Goal: Task Accomplishment & Management: Complete application form

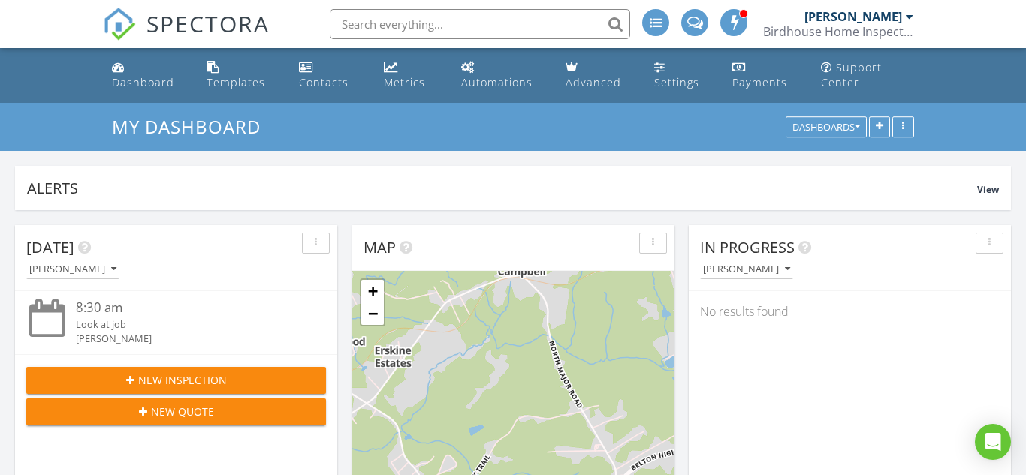
click at [95, 383] on div "New Inspection" at bounding box center [176, 381] width 276 height 16
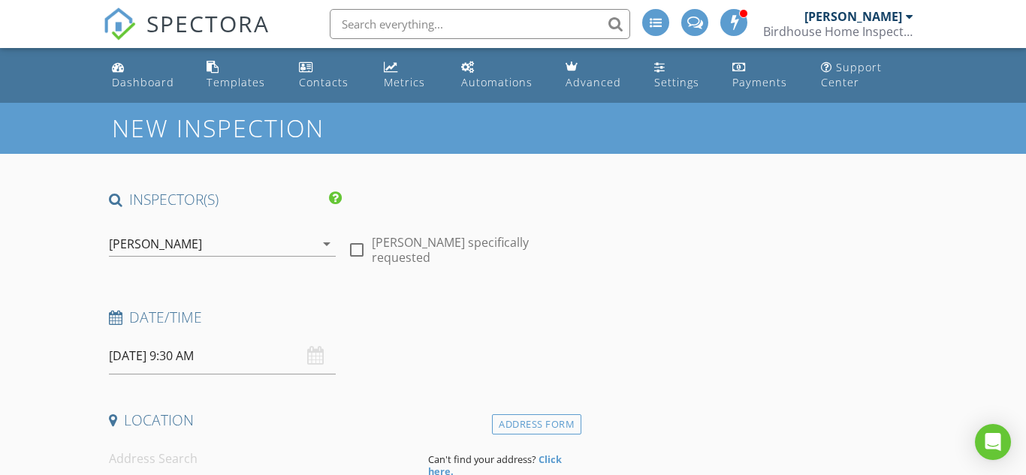
click at [359, 252] on div at bounding box center [357, 250] width 26 height 26
checkbox input "true"
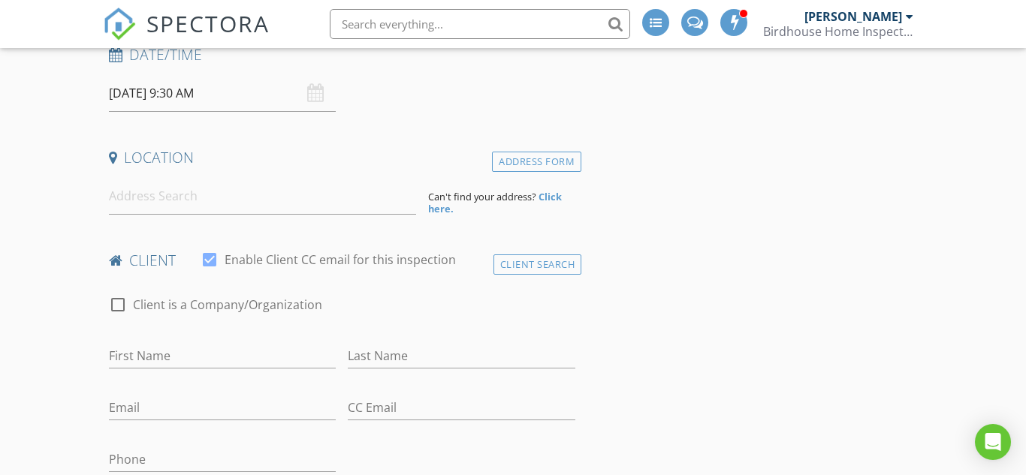
scroll to position [286, 0]
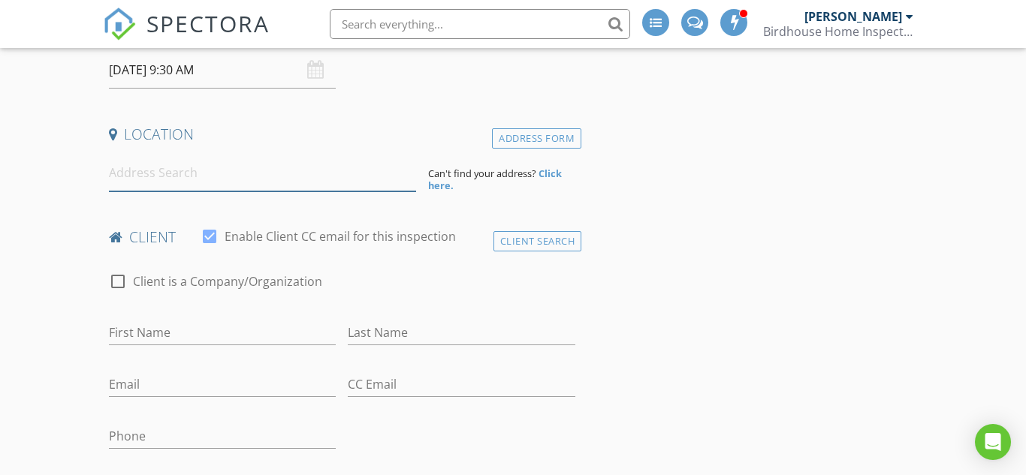
click at [235, 183] on input at bounding box center [262, 173] width 307 height 37
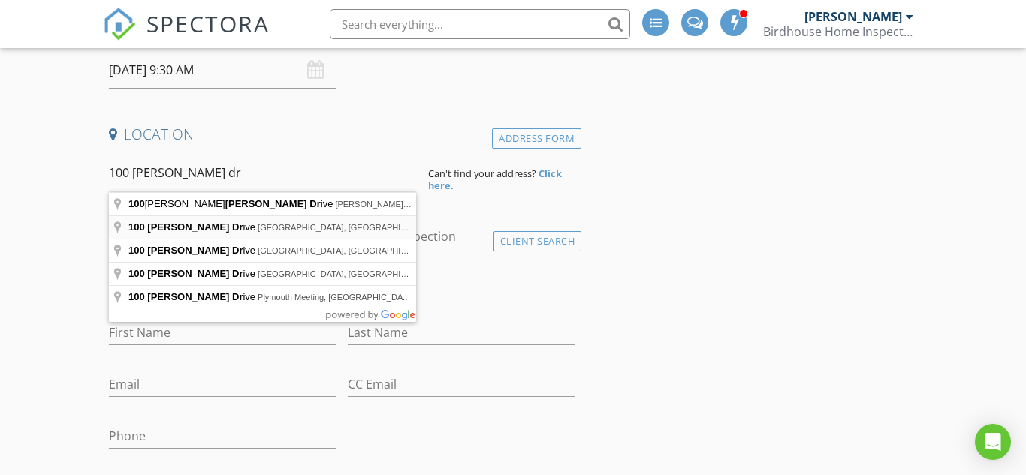
type input "[STREET_ADDRESS][PERSON_NAME]"
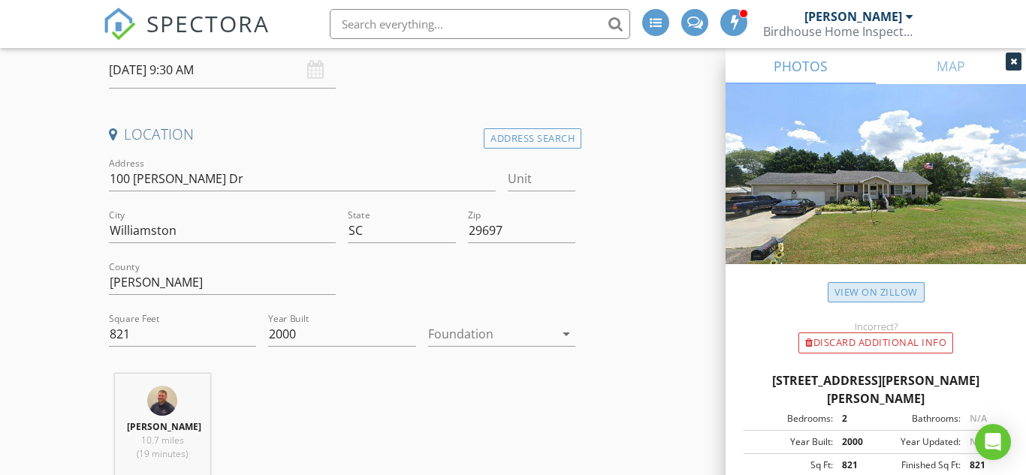
click at [892, 288] on link "View on Zillow" at bounding box center [876, 292] width 97 height 20
click at [141, 333] on input "821" at bounding box center [182, 334] width 147 height 25
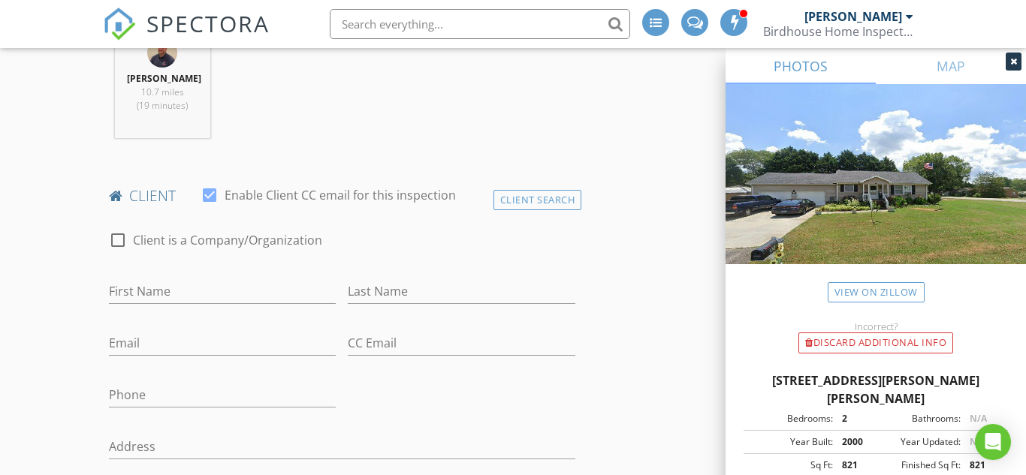
scroll to position [638, 0]
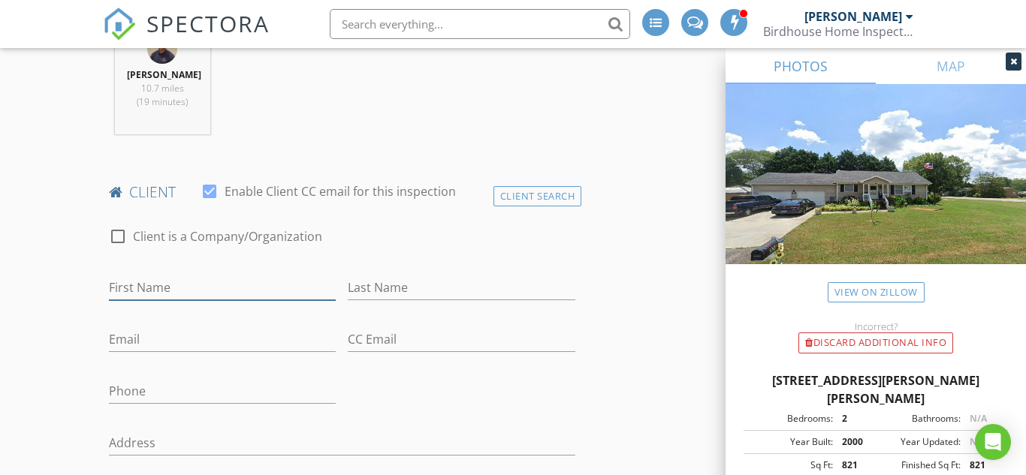
click at [236, 289] on input "First Name" at bounding box center [223, 288] width 228 height 25
type input "[PERSON_NAME]"
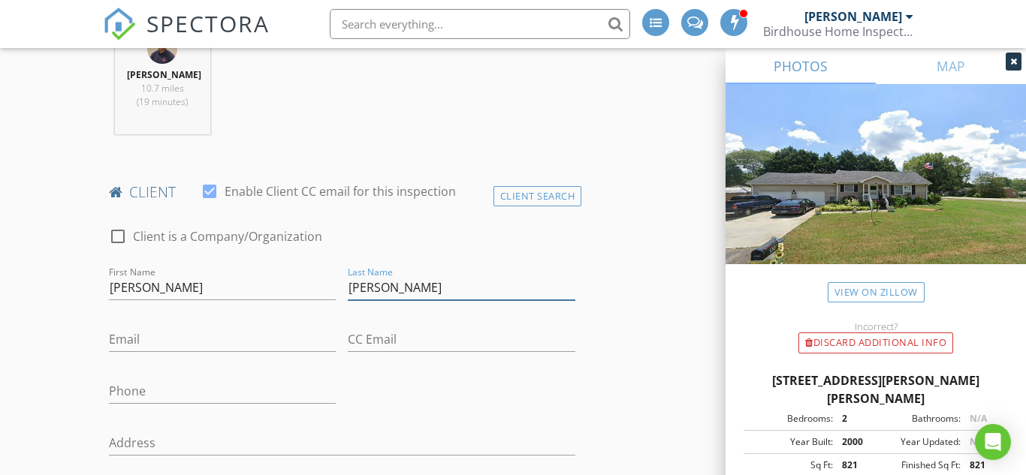
type input "[PERSON_NAME]"
click at [213, 349] on input "Email" at bounding box center [223, 340] width 228 height 25
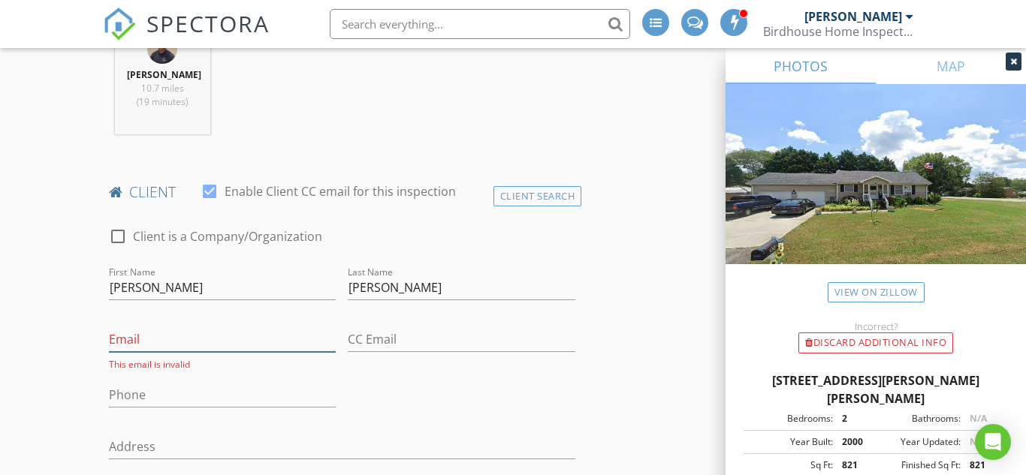
click at [190, 339] on input "Email" at bounding box center [223, 340] width 228 height 25
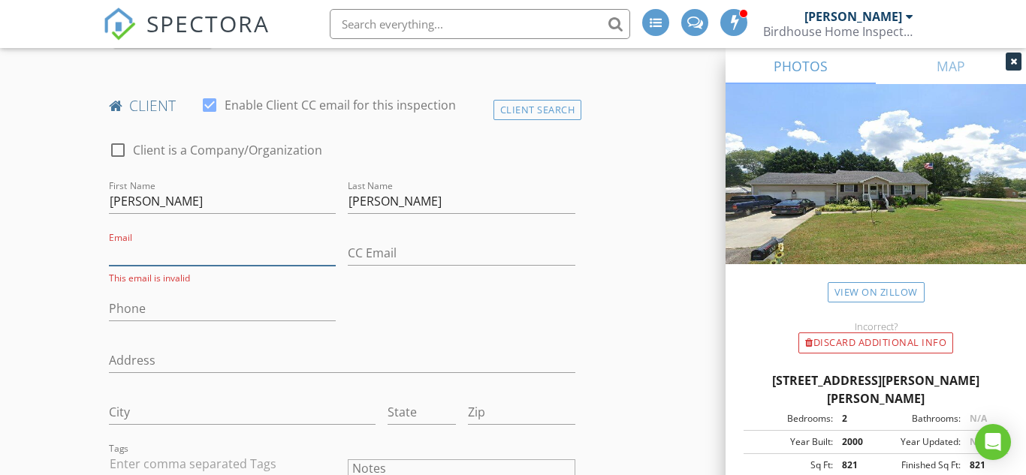
scroll to position [726, 0]
type input "[PERSON_NAME]"
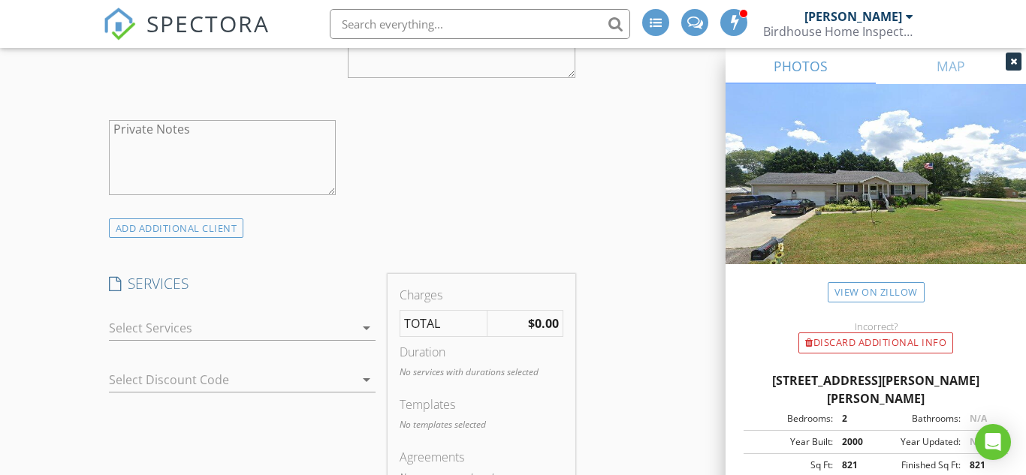
scroll to position [1213, 0]
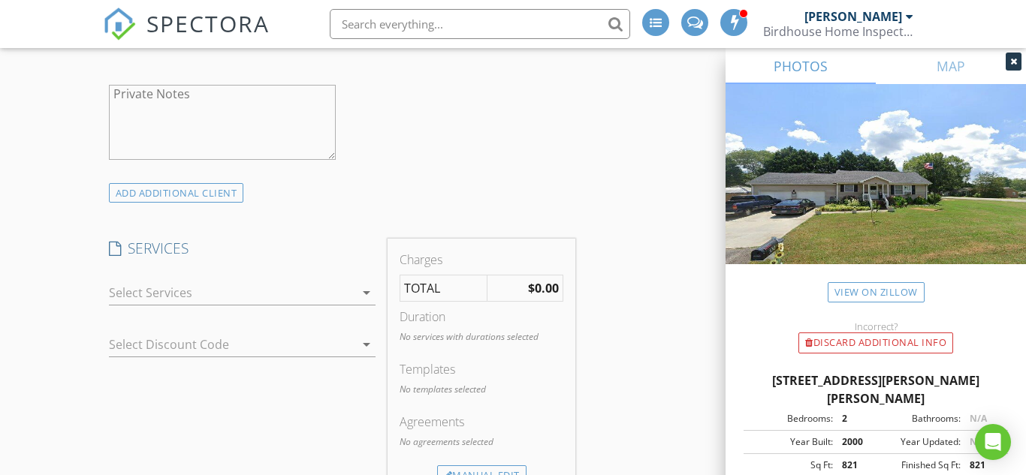
type input "[PERSON_NAME][EMAIL_ADDRESS][DOMAIN_NAME]"
click at [143, 294] on div at bounding box center [232, 293] width 246 height 24
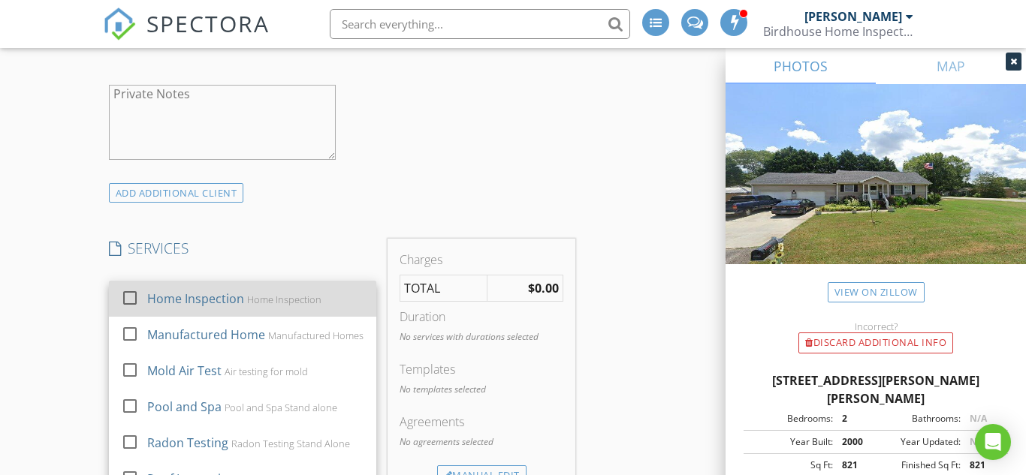
click at [195, 301] on div "Home Inspection" at bounding box center [195, 299] width 97 height 18
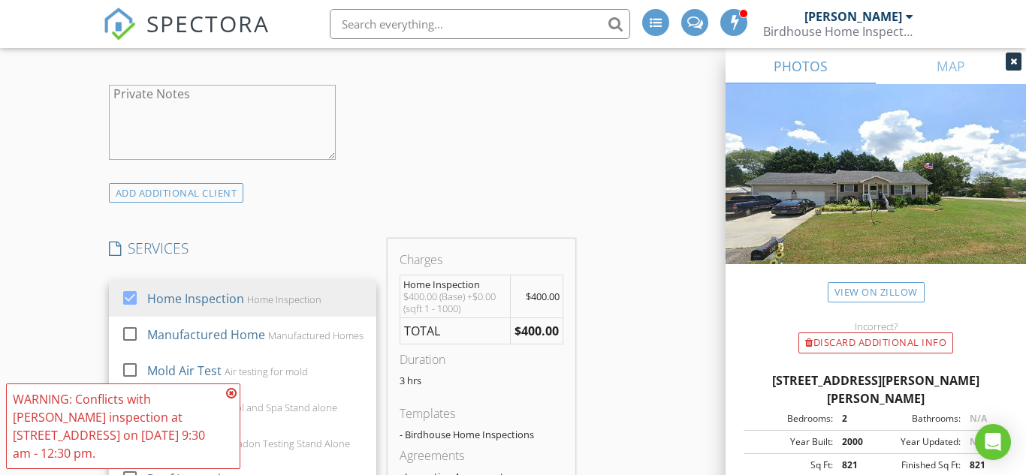
click at [72, 304] on div "New Inspection INSPECTOR(S) check_box [PERSON_NAME] PRIMARY [PERSON_NAME] arrow…" at bounding box center [513, 466] width 1026 height 3153
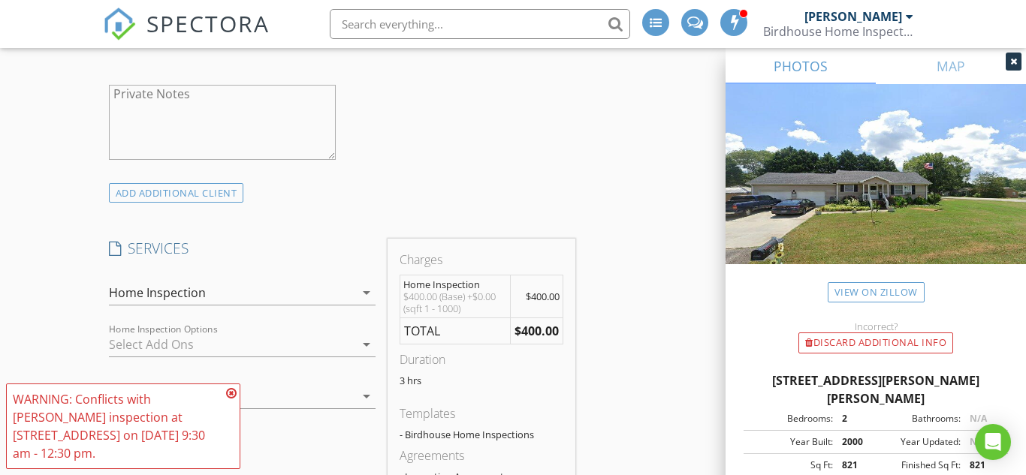
click at [171, 349] on div at bounding box center [232, 345] width 246 height 24
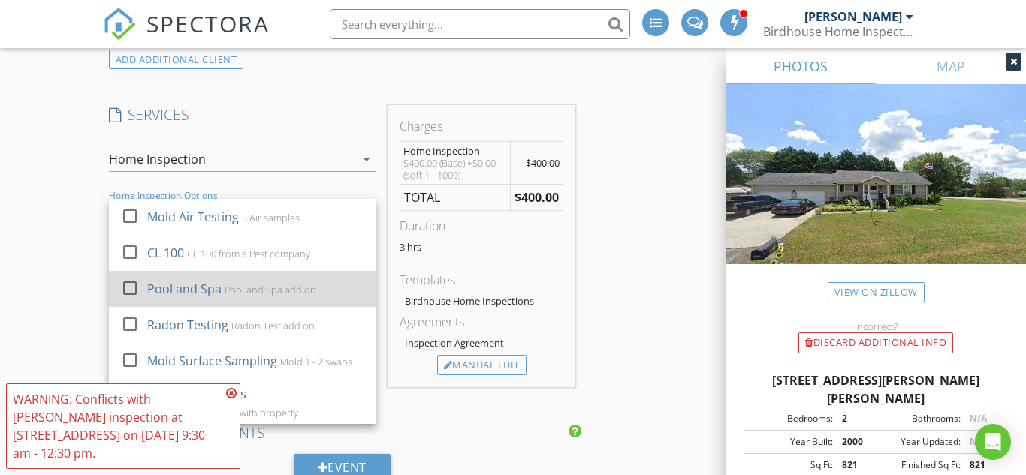
click at [134, 296] on div at bounding box center [130, 289] width 26 height 26
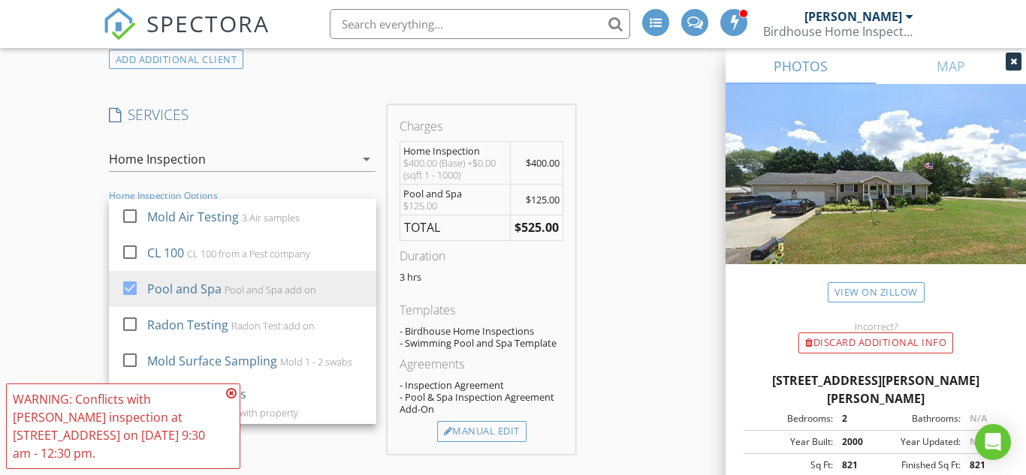
scroll to position [0, 0]
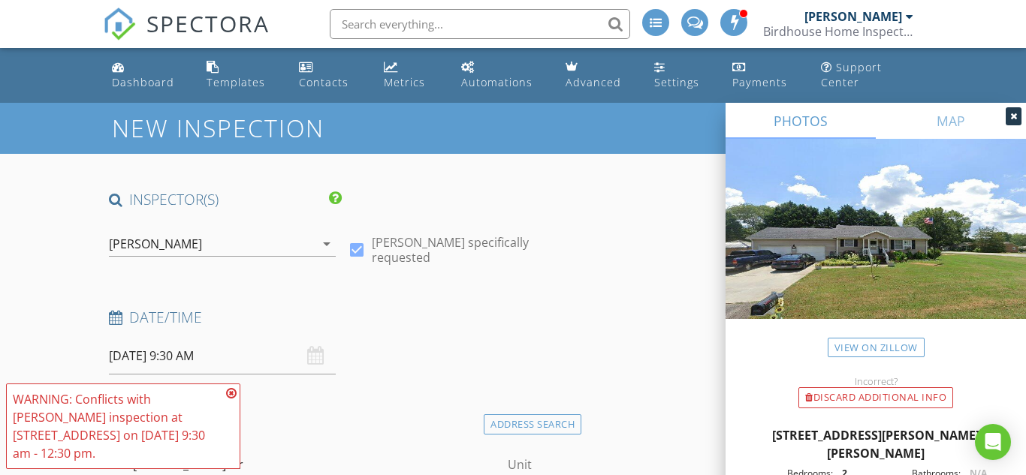
click at [159, 354] on input "[DATE] 9:30 AM" at bounding box center [223, 356] width 228 height 37
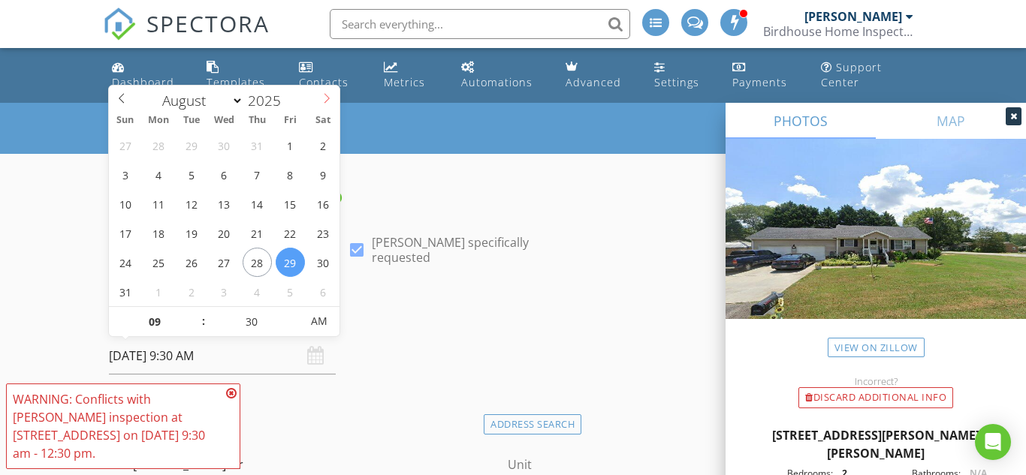
click at [324, 95] on icon at bounding box center [326, 98] width 11 height 11
select select "8"
type input "[DATE] 9:30 AM"
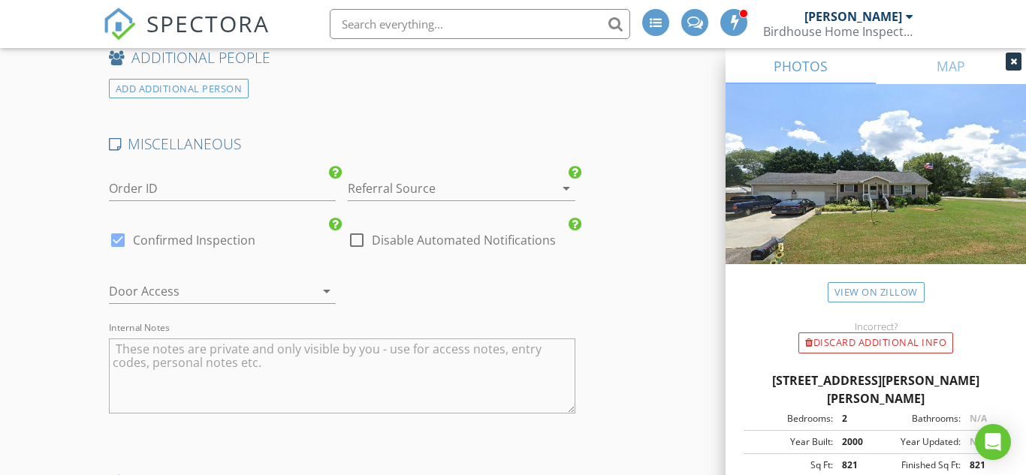
scroll to position [2424, 0]
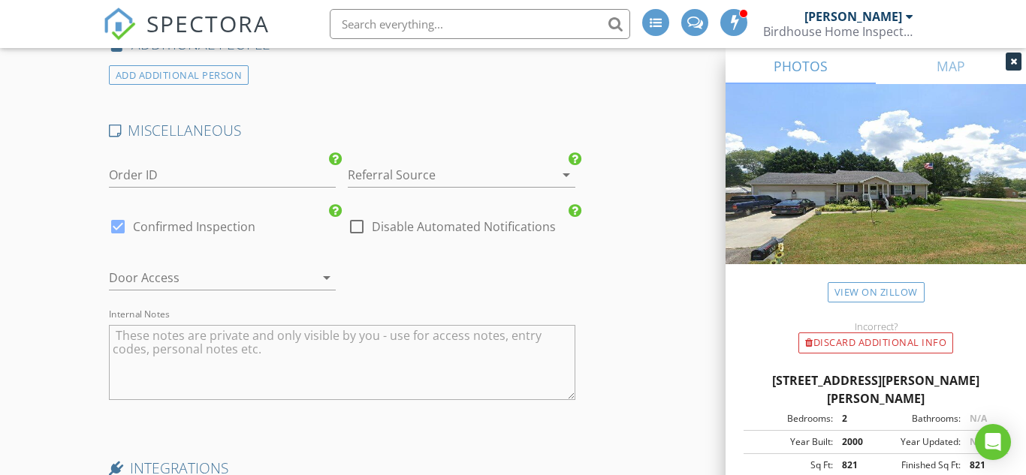
click at [346, 346] on textarea "Internal Notes" at bounding box center [342, 362] width 466 height 75
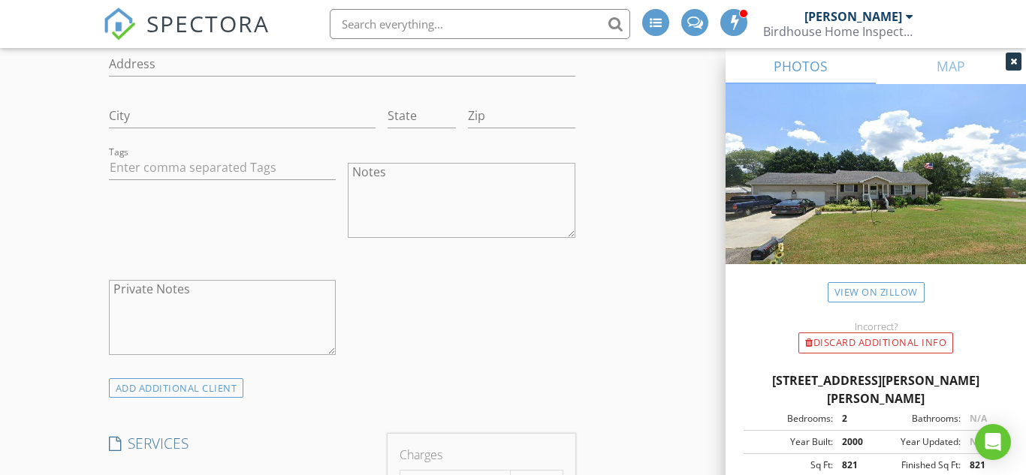
scroll to position [1017, 0]
click at [249, 297] on textarea "Private Notes" at bounding box center [223, 318] width 228 height 75
type textarea "floor in fridge loose/sticky"
click at [527, 328] on div "check_box_outline_blank Client is a Company/Organization First Name [PERSON_NAM…" at bounding box center [342, 106] width 478 height 545
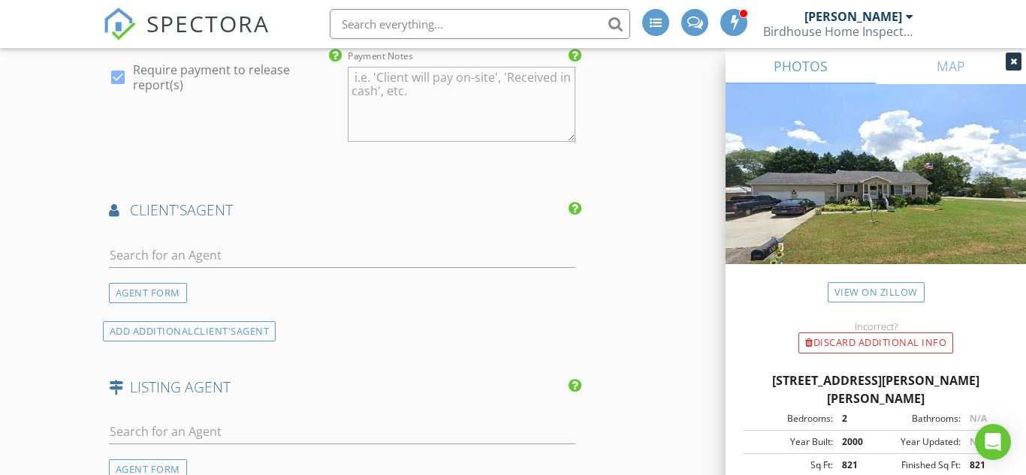
scroll to position [2006, 0]
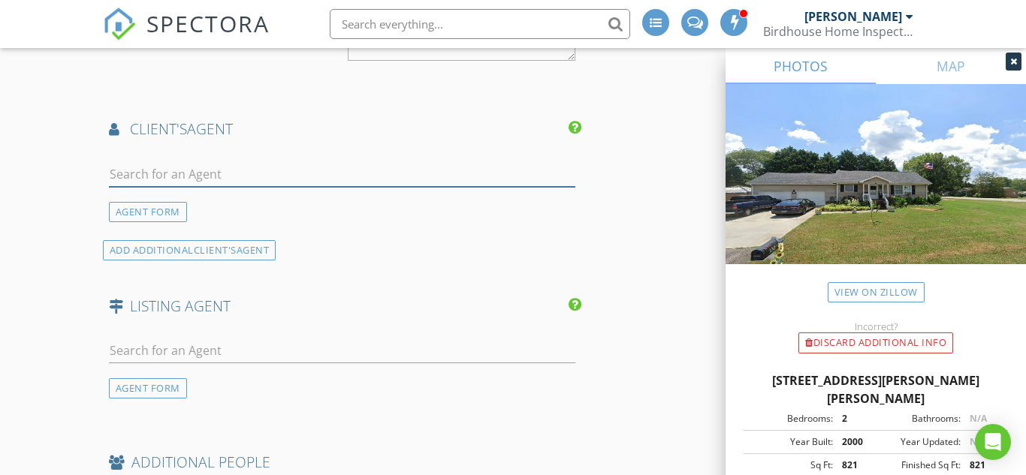
click at [184, 177] on input "text" at bounding box center [342, 174] width 466 height 25
type input "[PERSON_NAME]"
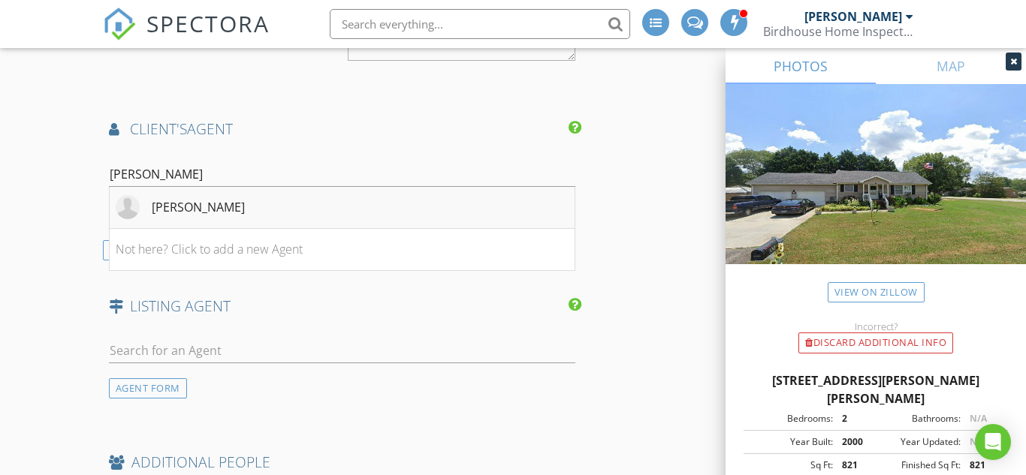
click at [189, 208] on div "[PERSON_NAME]" at bounding box center [198, 207] width 93 height 18
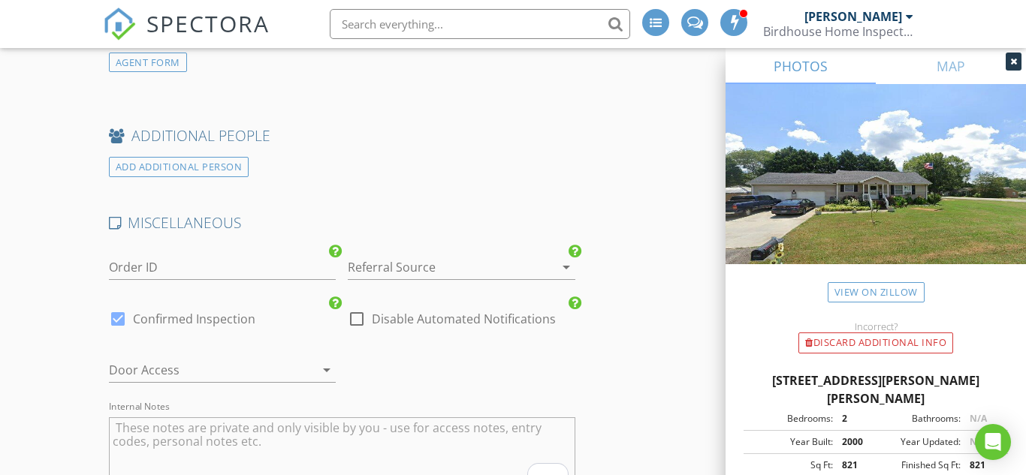
scroll to position [2724, 0]
click at [361, 258] on div at bounding box center [441, 265] width 186 height 24
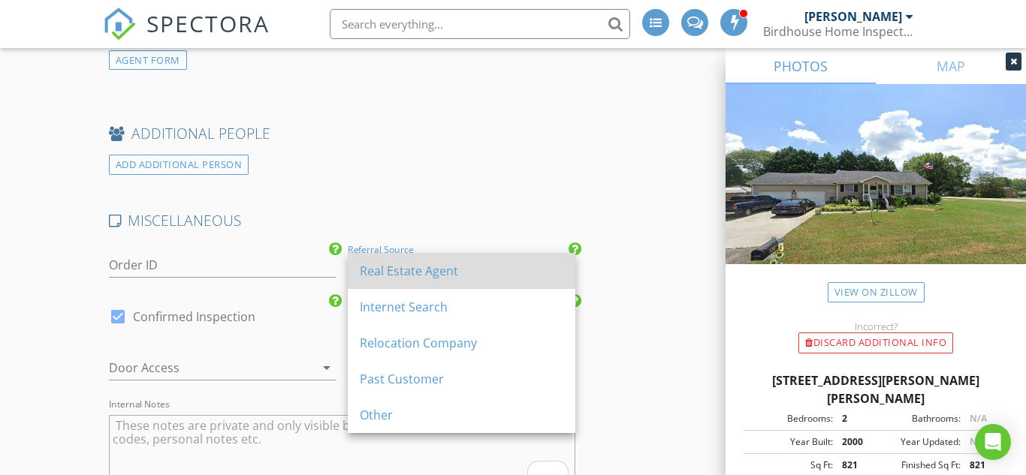
click at [401, 279] on div "Real Estate Agent" at bounding box center [462, 271] width 204 height 18
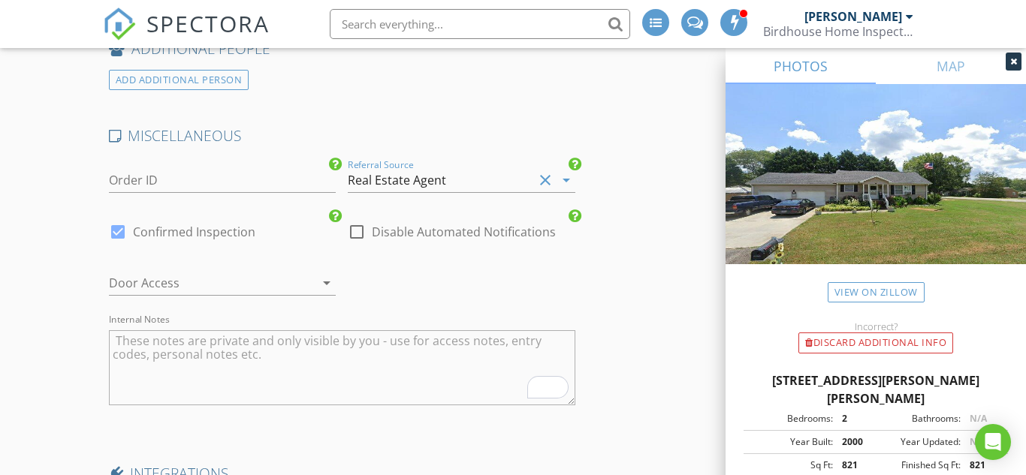
scroll to position [2829, 0]
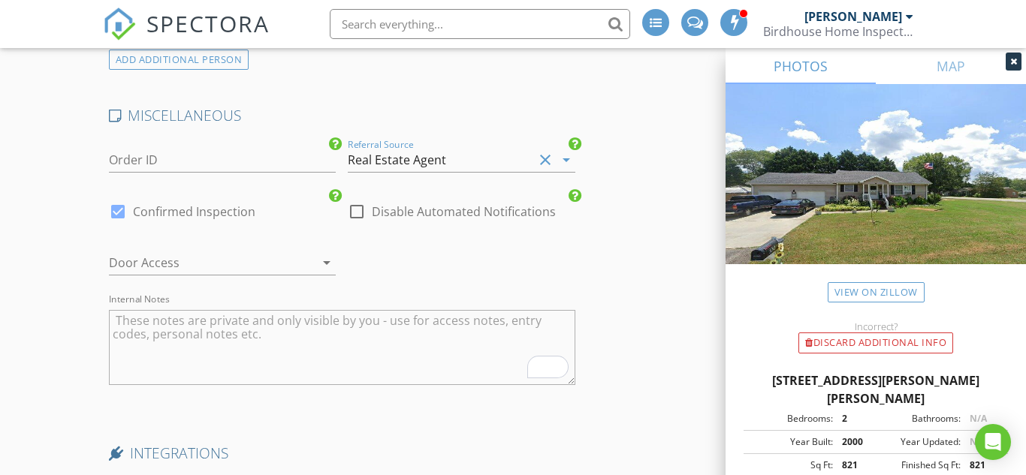
click at [324, 255] on icon "arrow_drop_down" at bounding box center [327, 263] width 18 height 18
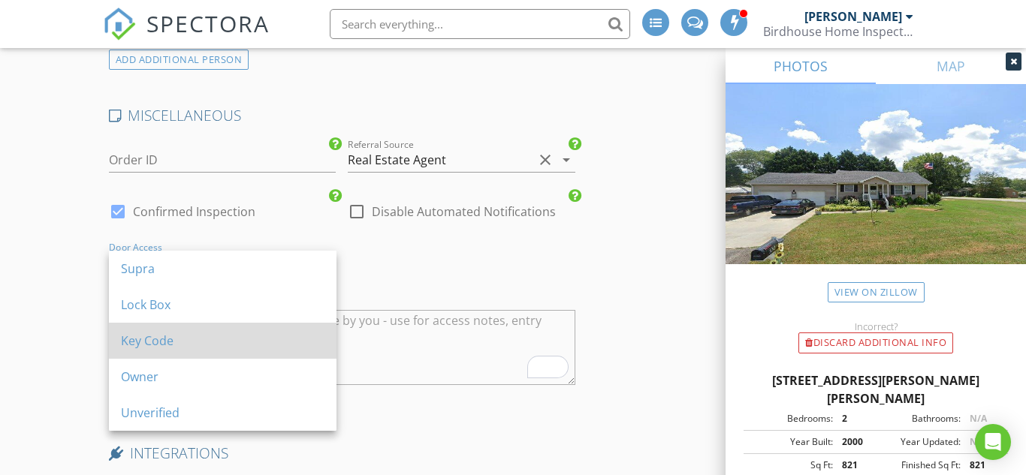
click at [176, 337] on div "Key Code" at bounding box center [223, 341] width 204 height 18
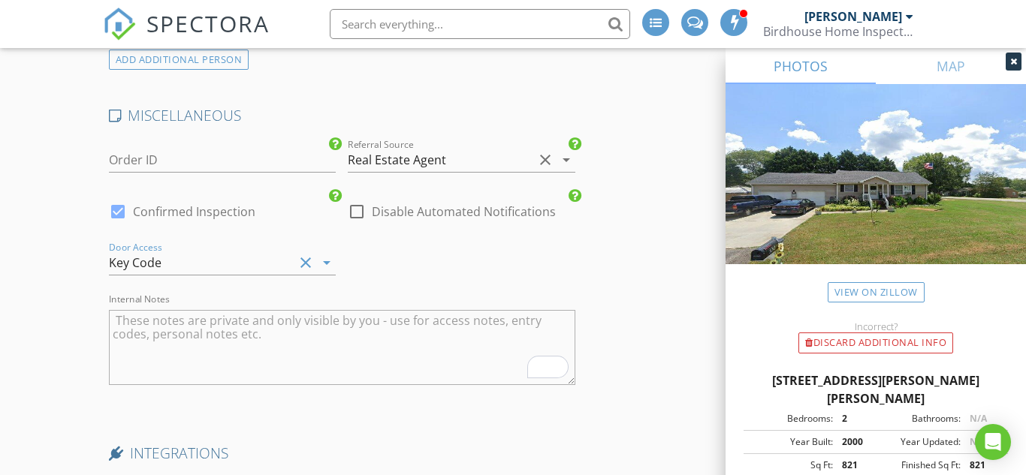
click at [137, 264] on div "Key Code" at bounding box center [135, 263] width 53 height 14
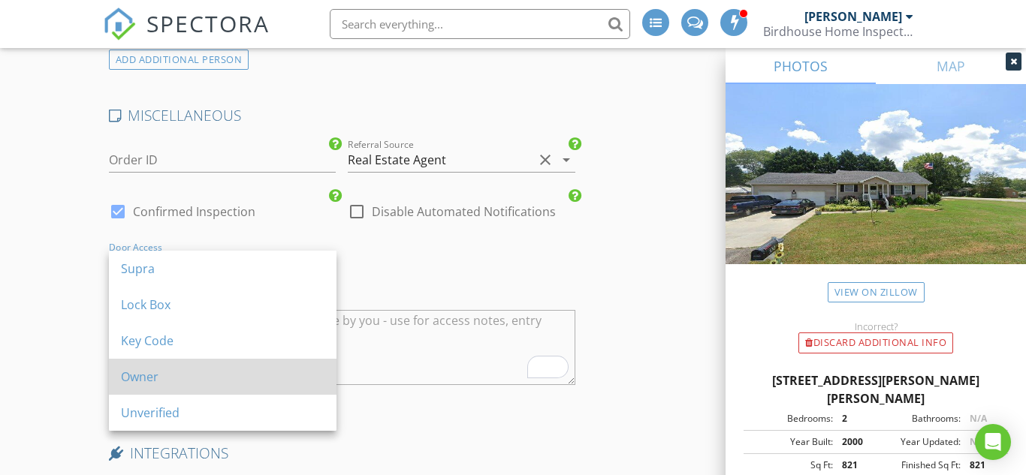
click at [134, 364] on div "Owner" at bounding box center [223, 377] width 204 height 36
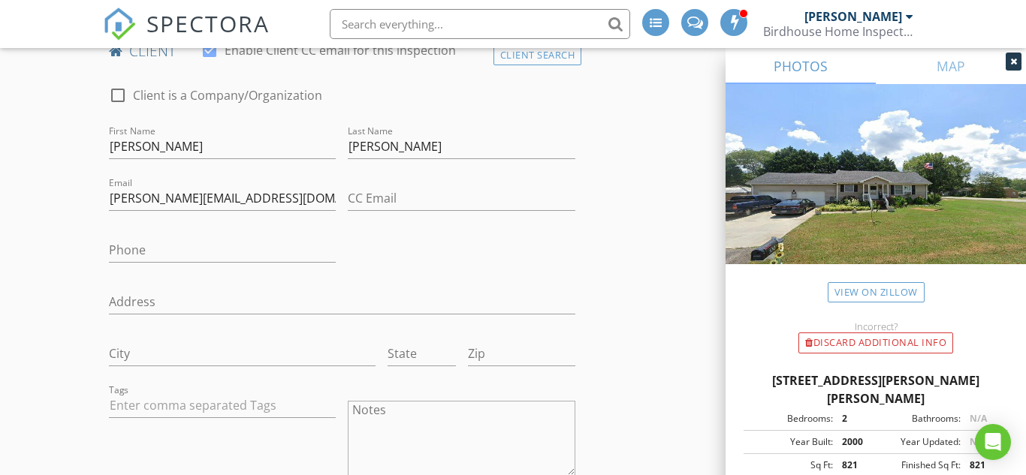
scroll to position [778, 0]
click at [128, 257] on input "Phone" at bounding box center [223, 252] width 228 height 25
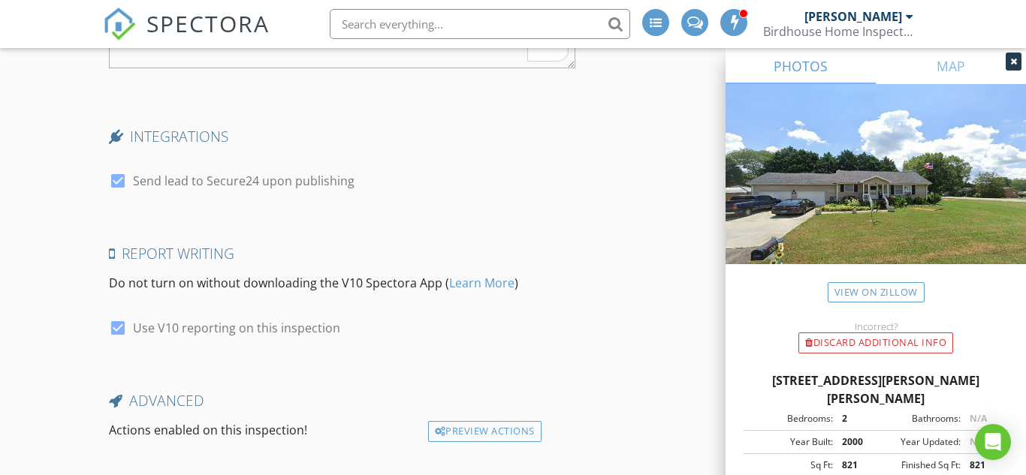
scroll to position [3237, 0]
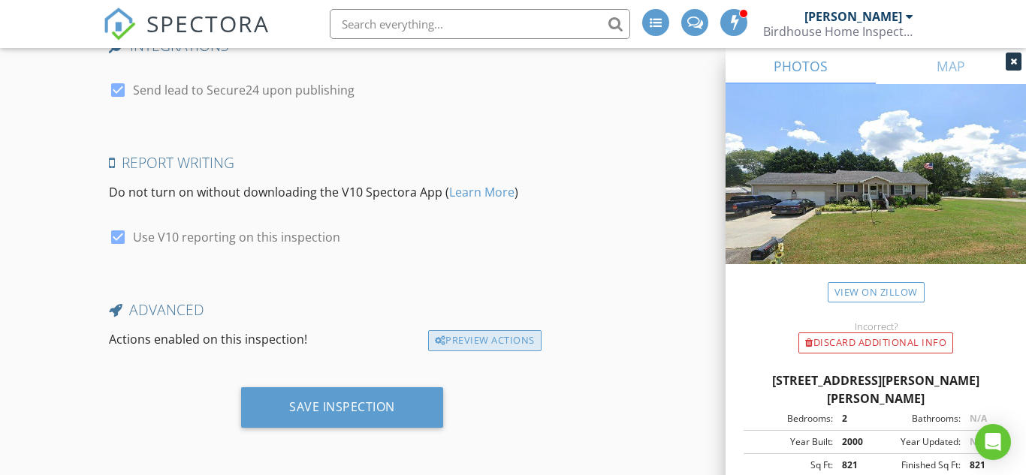
type input "[PHONE_NUMBER]"
click at [467, 348] on div "Preview Actions" at bounding box center [484, 341] width 113 height 21
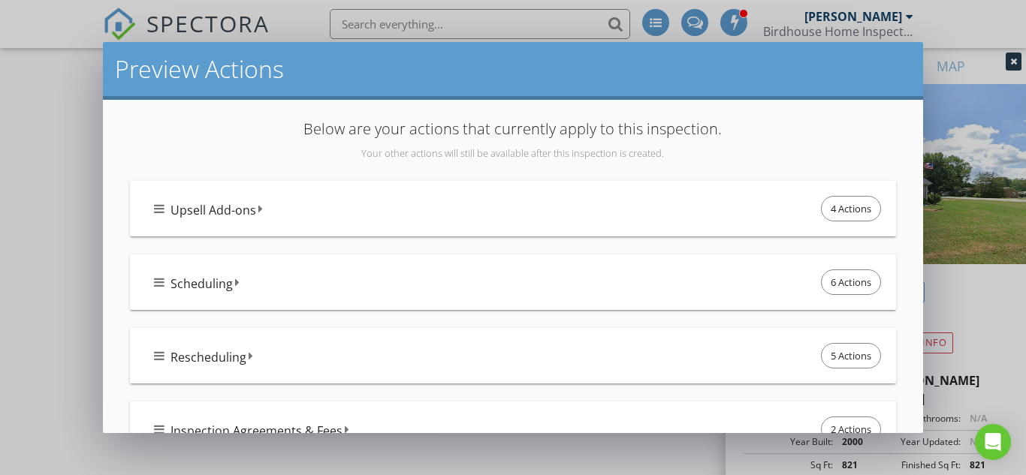
click at [174, 214] on span "Upsell Add-ons" at bounding box center [214, 210] width 86 height 18
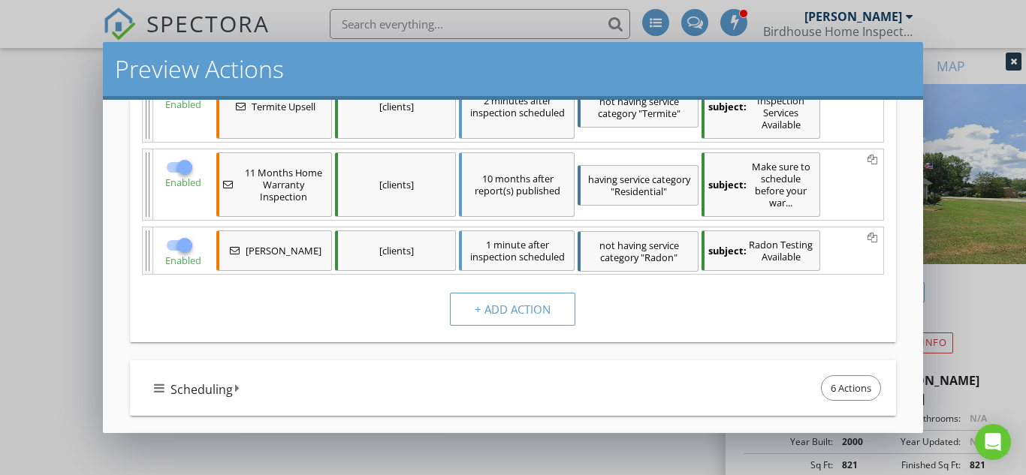
scroll to position [249, 0]
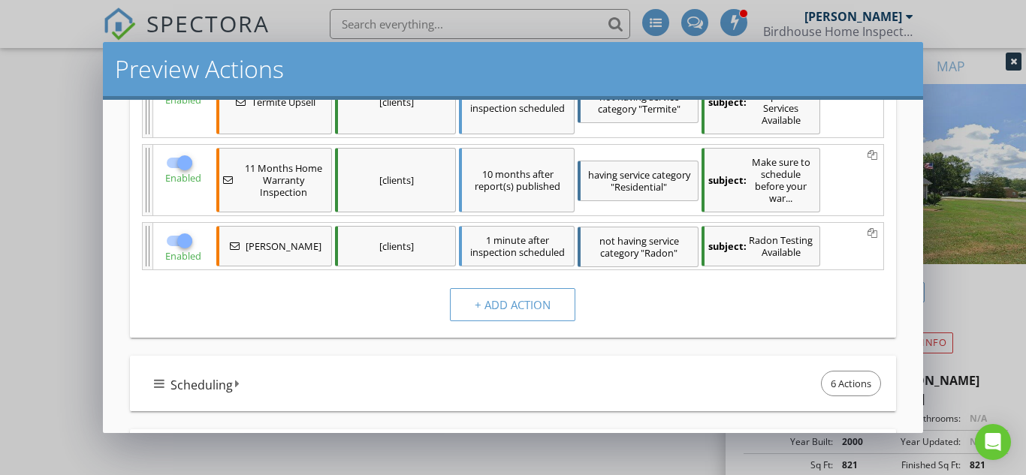
click at [180, 249] on div at bounding box center [185, 241] width 26 height 26
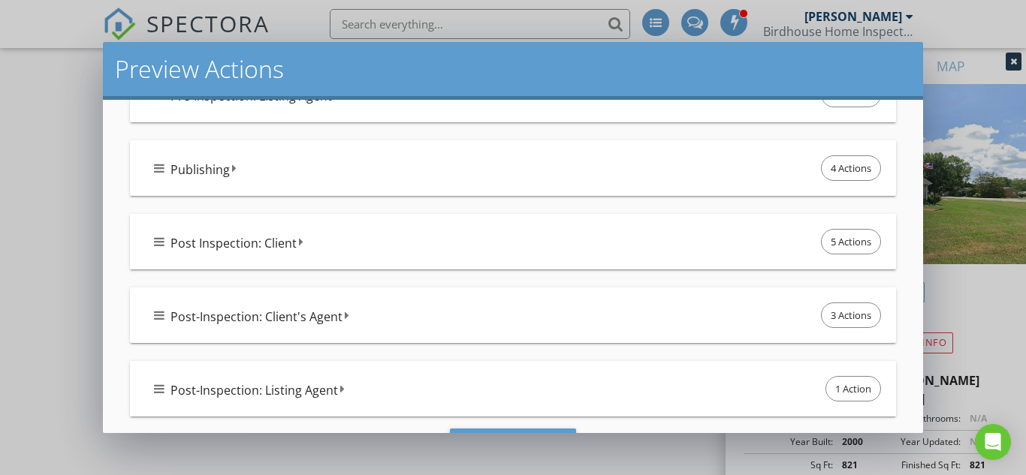
scroll to position [971, 0]
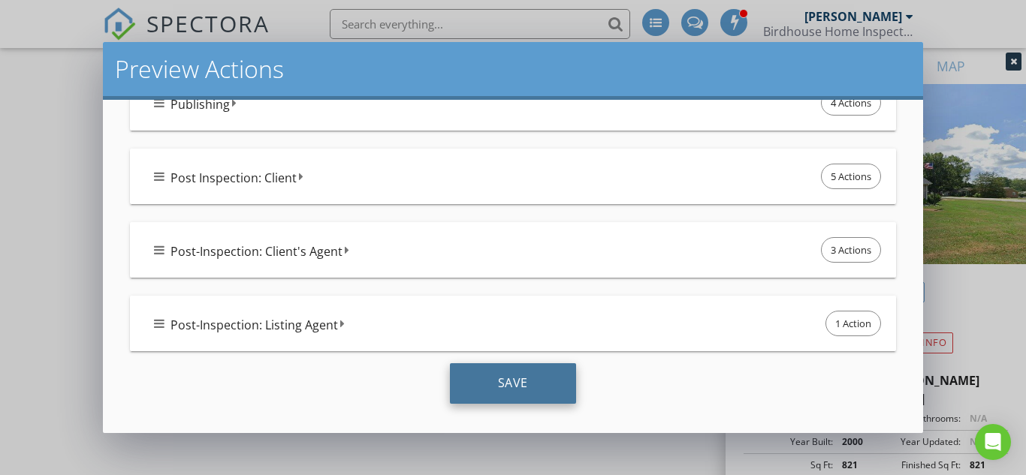
click at [477, 385] on div "Save" at bounding box center [513, 384] width 126 height 41
checkbox input "true"
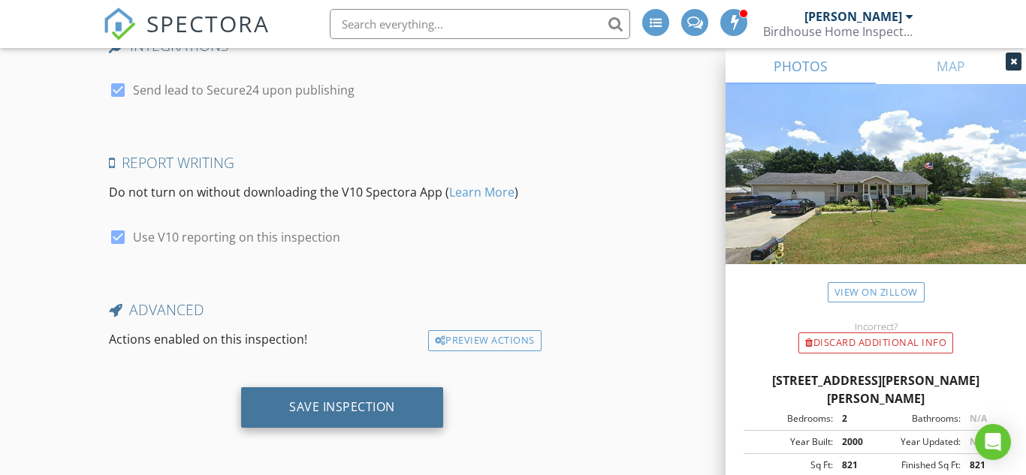
click at [392, 400] on div "Save Inspection" at bounding box center [342, 407] width 106 height 15
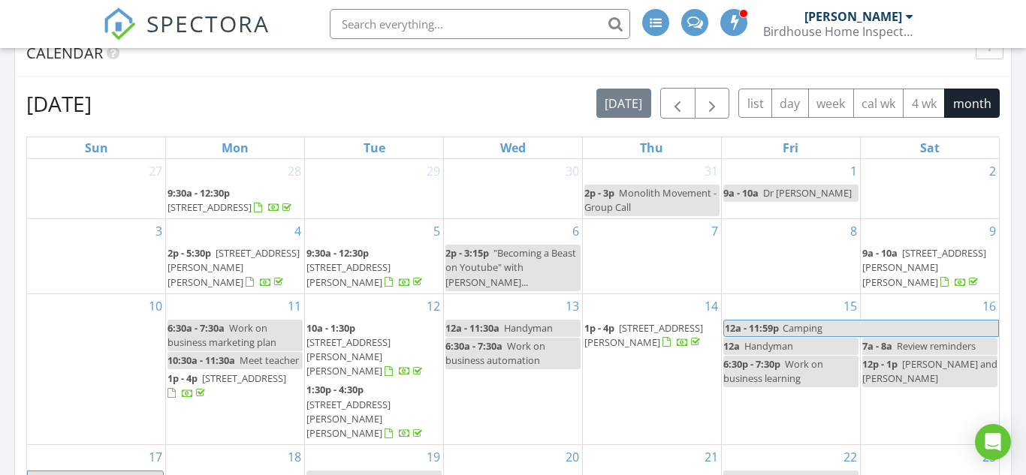
scroll to position [648, 0]
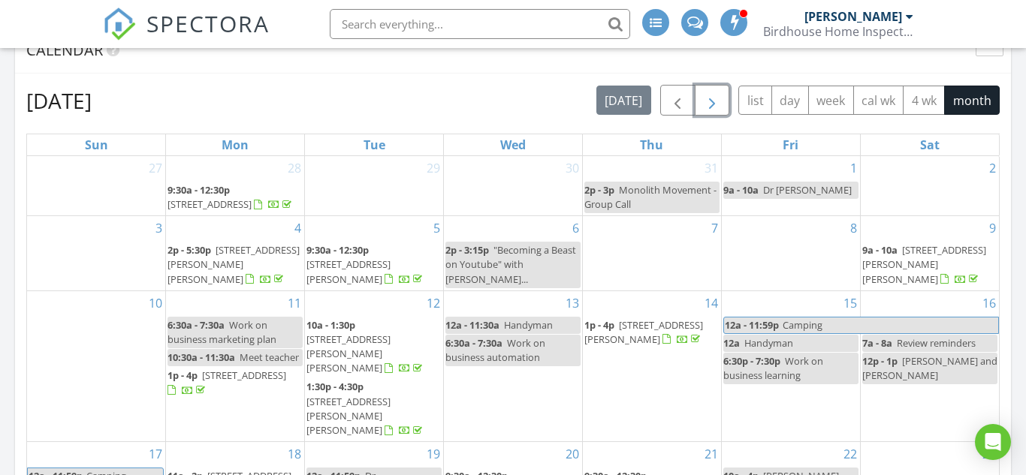
click at [695, 104] on button "button" at bounding box center [712, 100] width 35 height 31
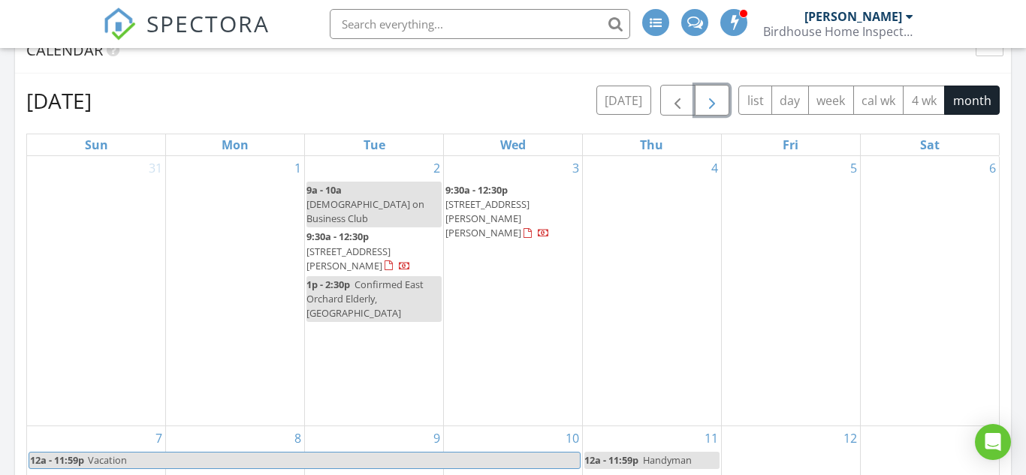
click at [695, 104] on button "button" at bounding box center [712, 100] width 35 height 31
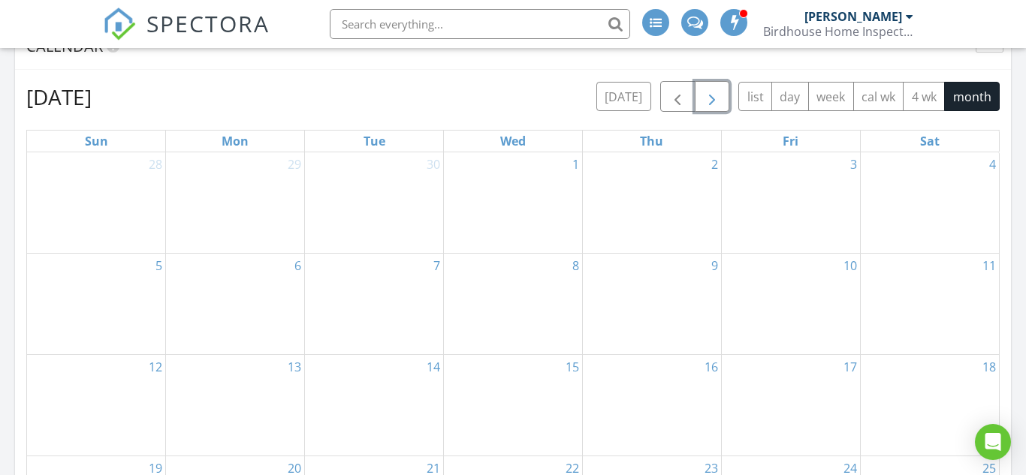
scroll to position [607, 0]
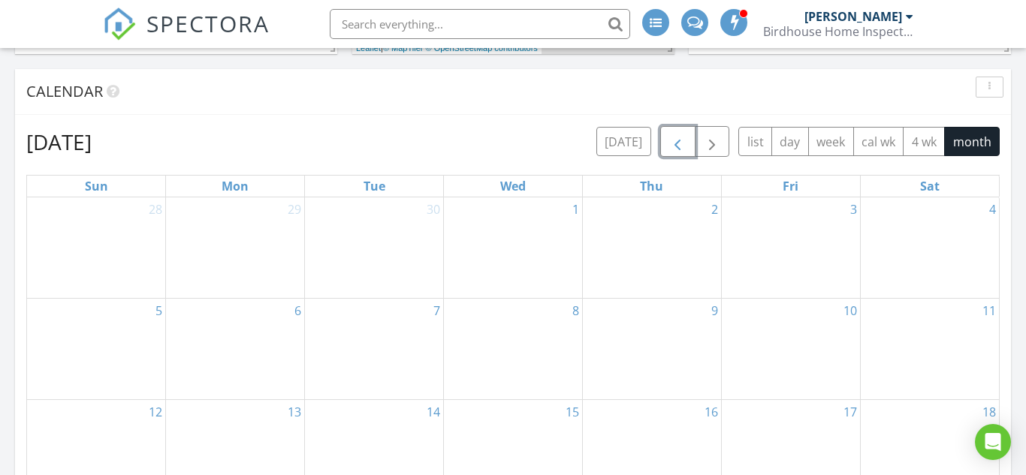
click at [663, 141] on button "button" at bounding box center [677, 141] width 35 height 31
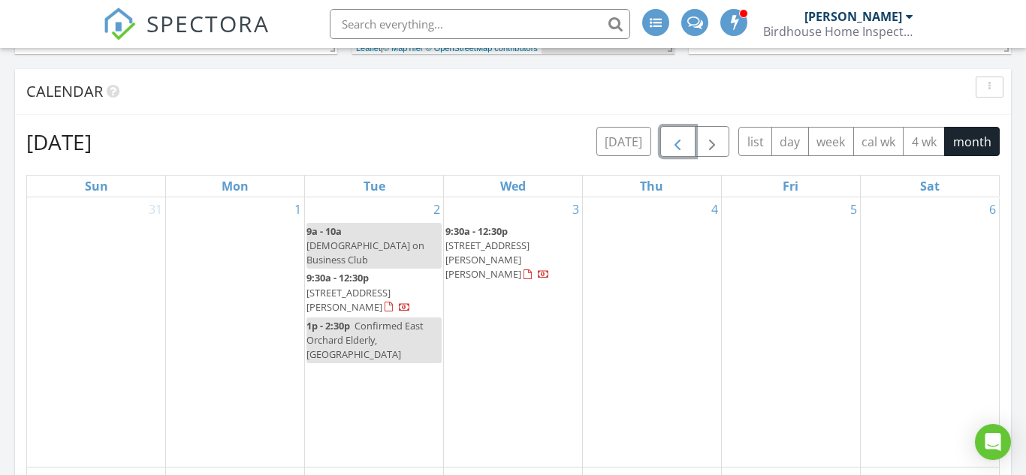
click at [663, 141] on button "button" at bounding box center [677, 141] width 35 height 31
